Goal: Task Accomplishment & Management: Complete application form

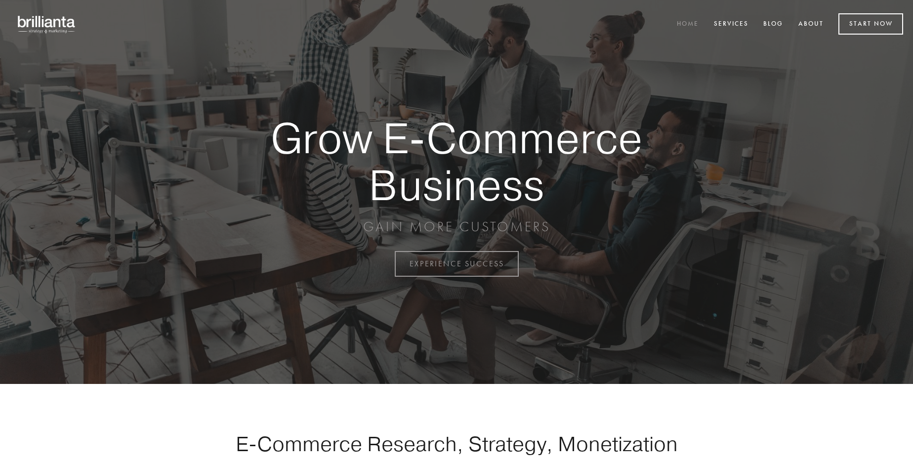
scroll to position [2591, 0]
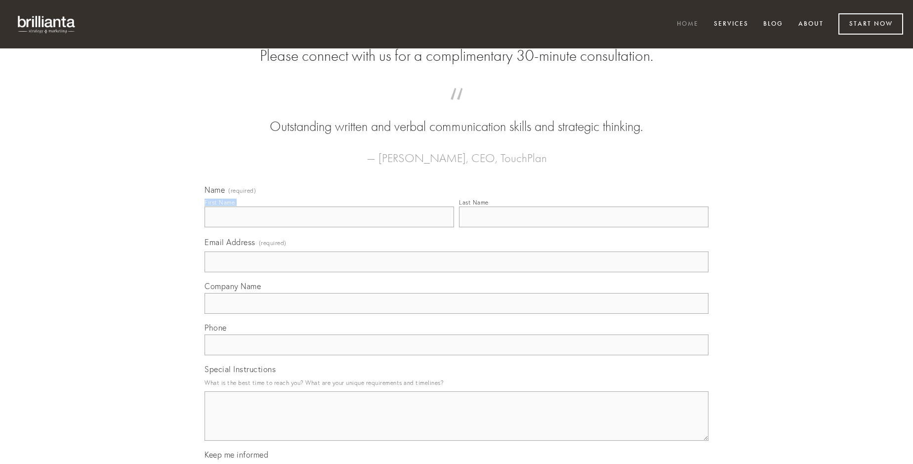
type input "[PERSON_NAME]"
click at [584, 227] on input "Last Name" at bounding box center [584, 217] width 250 height 21
type input "[PERSON_NAME]"
click at [457, 272] on input "Email Address (required)" at bounding box center [457, 262] width 504 height 21
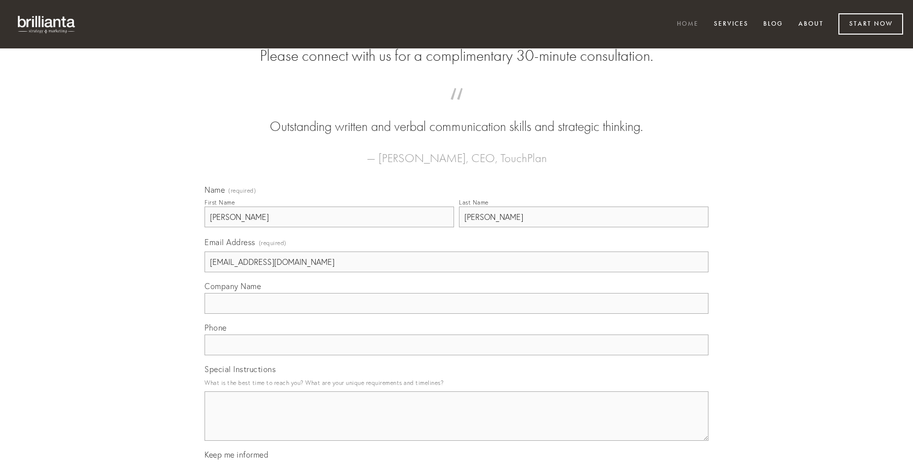
type input "[EMAIL_ADDRESS][DOMAIN_NAME]"
click at [457, 314] on input "Company Name" at bounding box center [457, 303] width 504 height 21
type input "socius"
click at [457, 355] on input "text" at bounding box center [457, 345] width 504 height 21
click at [457, 425] on textarea "Special Instructions" at bounding box center [457, 415] width 504 height 49
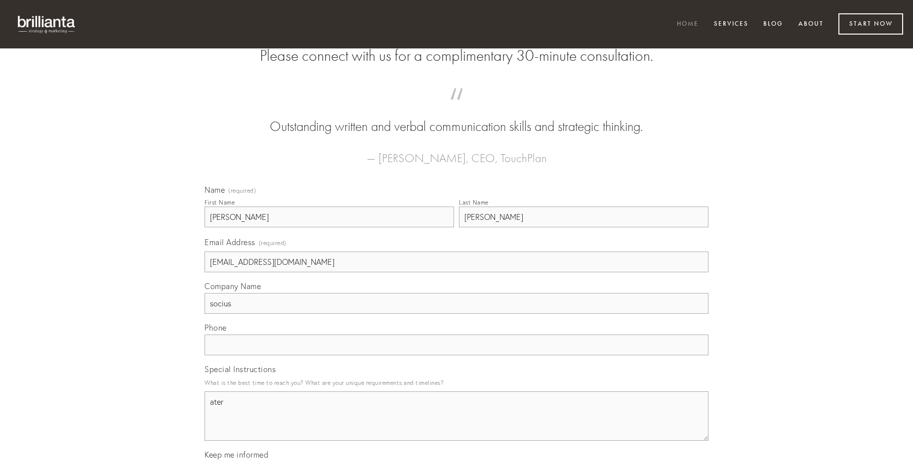
type textarea "ater"
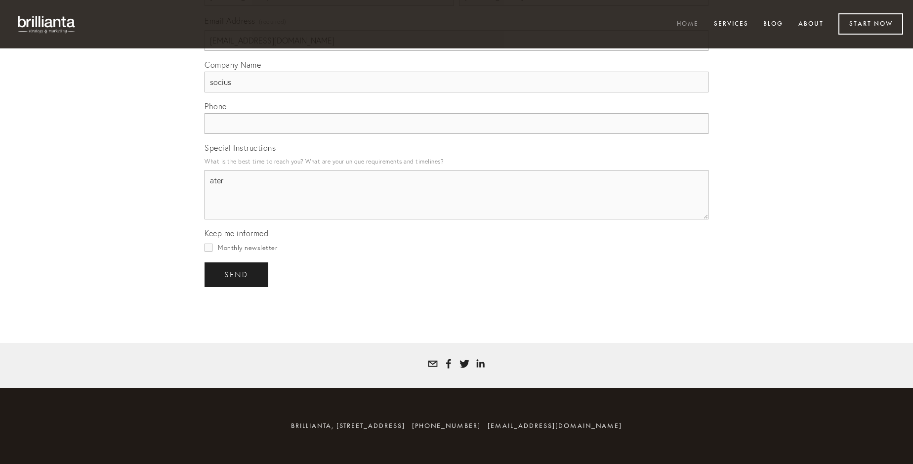
click at [237, 274] on span "send" at bounding box center [236, 274] width 24 height 9
